Goal: Find contact information: Find contact information

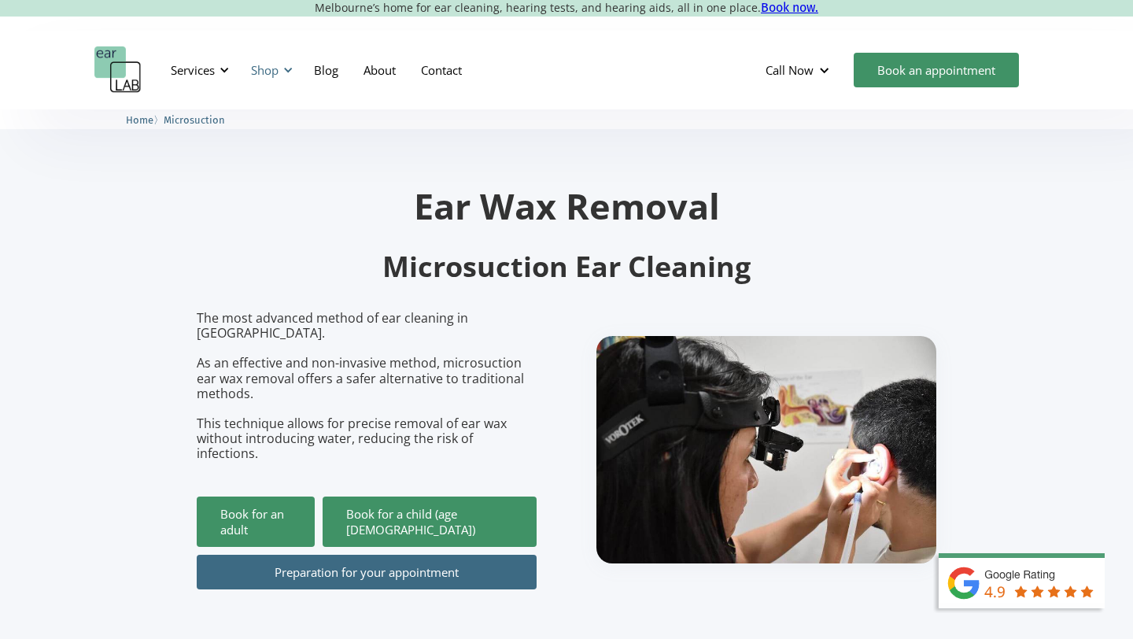
click at [290, 70] on div at bounding box center [288, 70] width 11 height 11
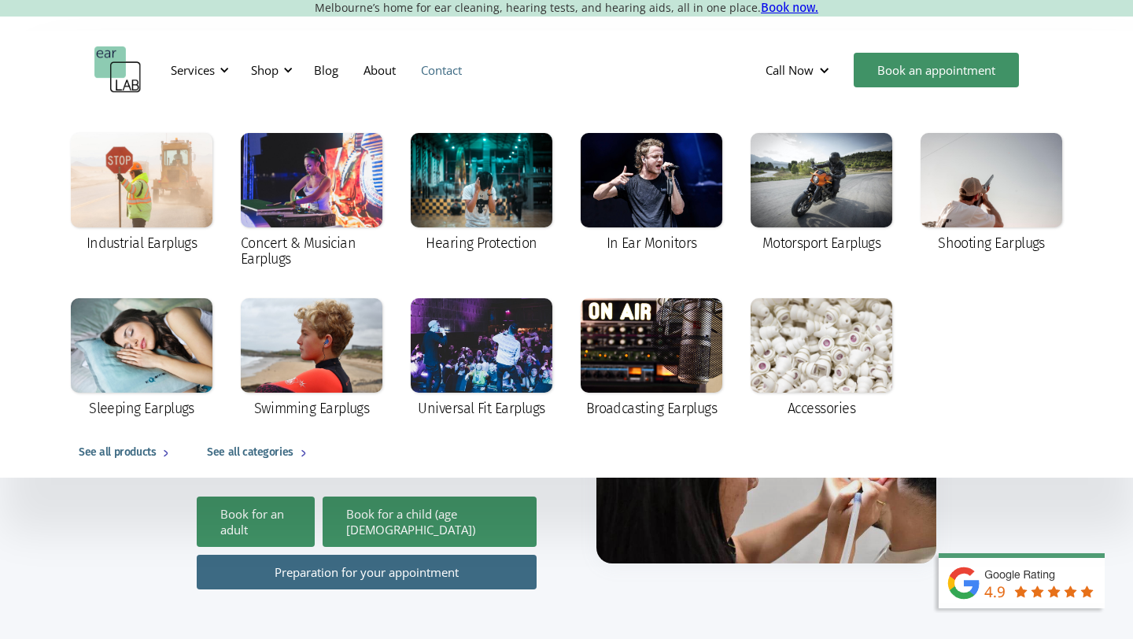
click at [439, 70] on link "Contact" at bounding box center [441, 70] width 66 height 46
